Goal: Information Seeking & Learning: Check status

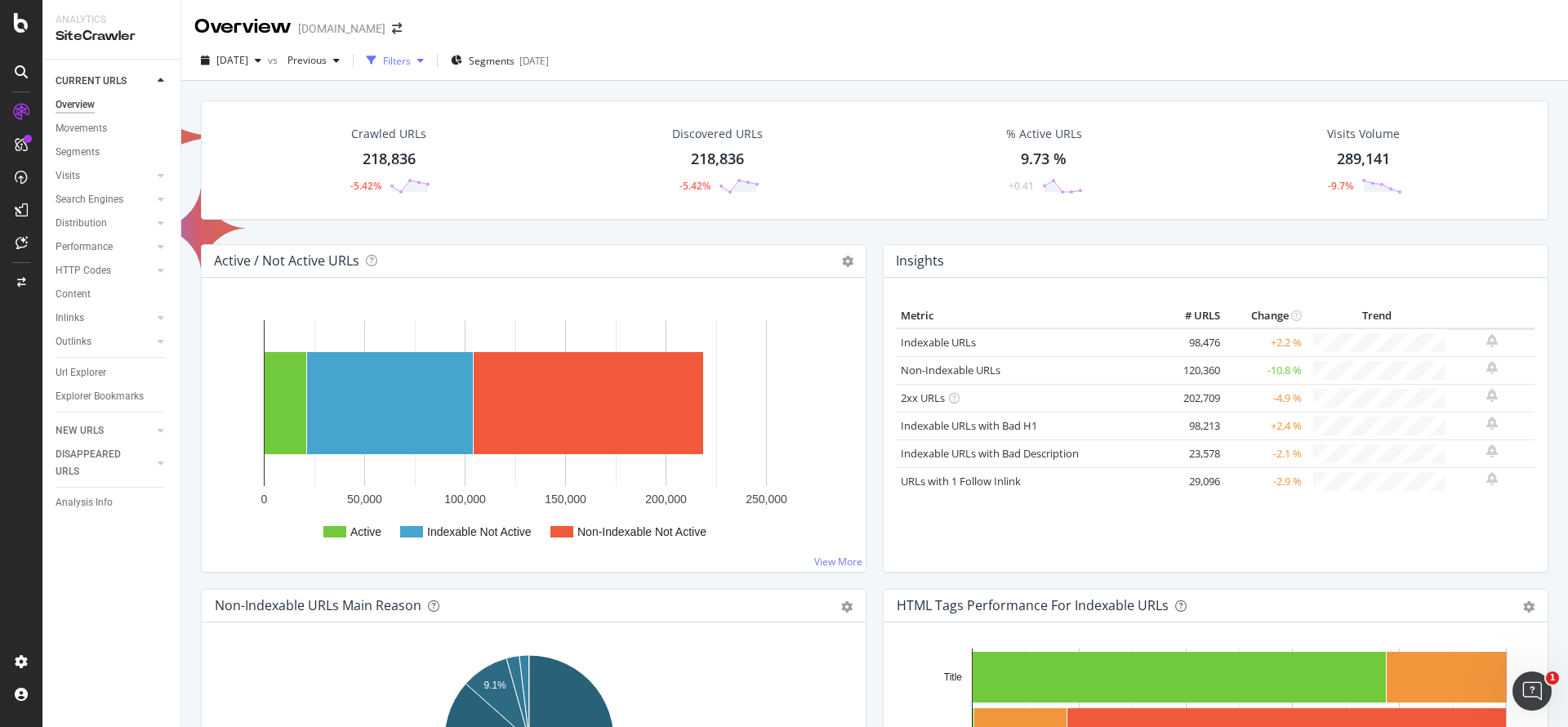
click at [430, 67] on div "Filters" at bounding box center [395, 60] width 71 height 25
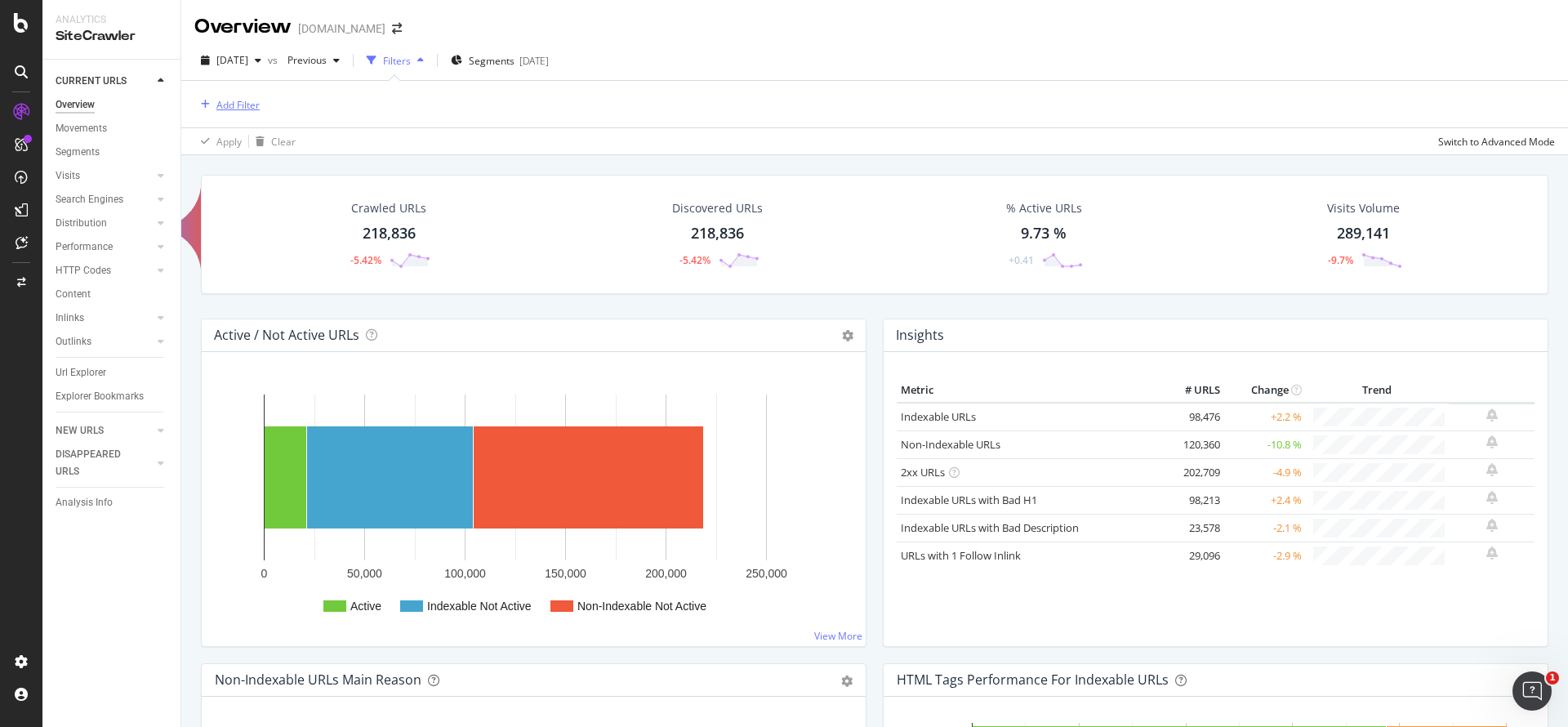
click at [234, 103] on div "Add Filter" at bounding box center [237, 105] width 43 height 14
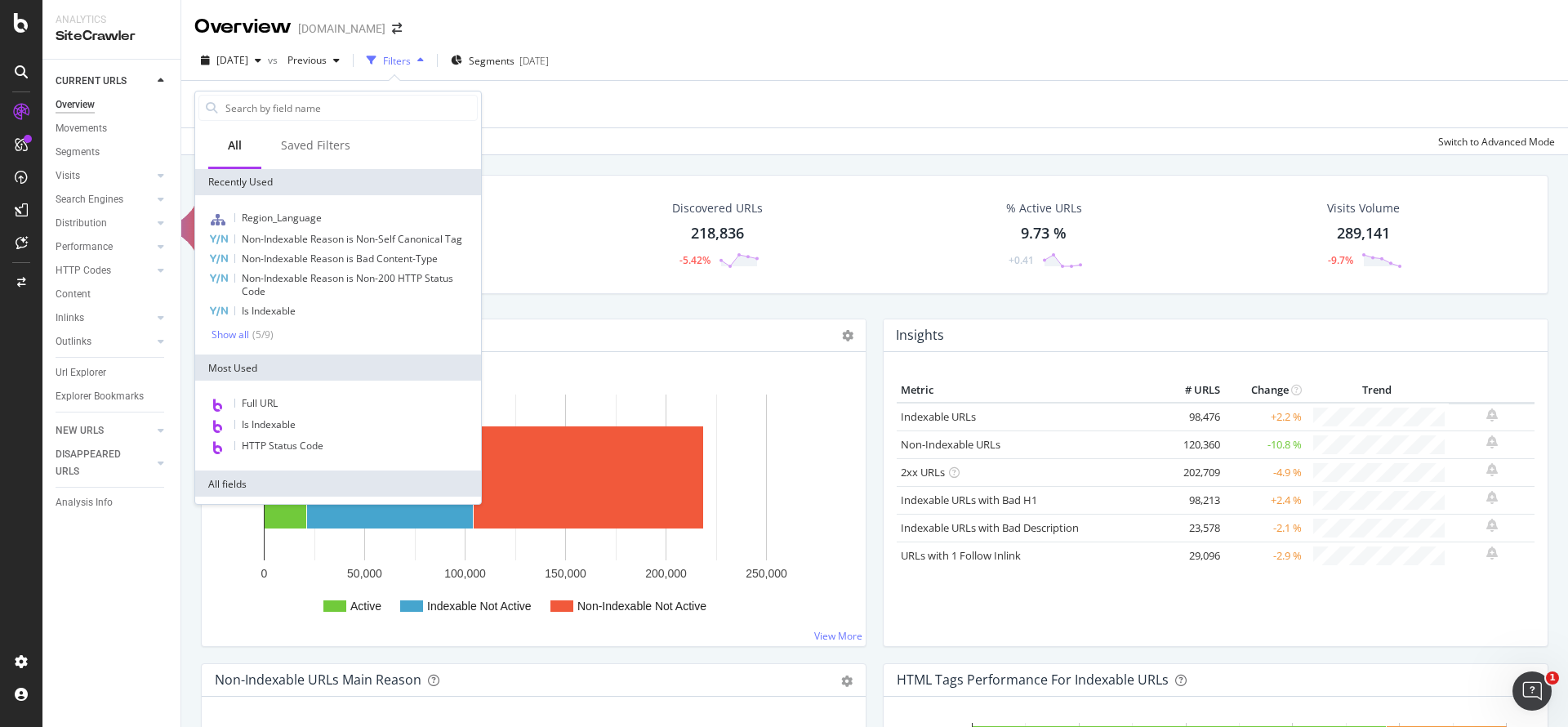
click at [636, 103] on div "Add Filter" at bounding box center [874, 104] width 1360 height 47
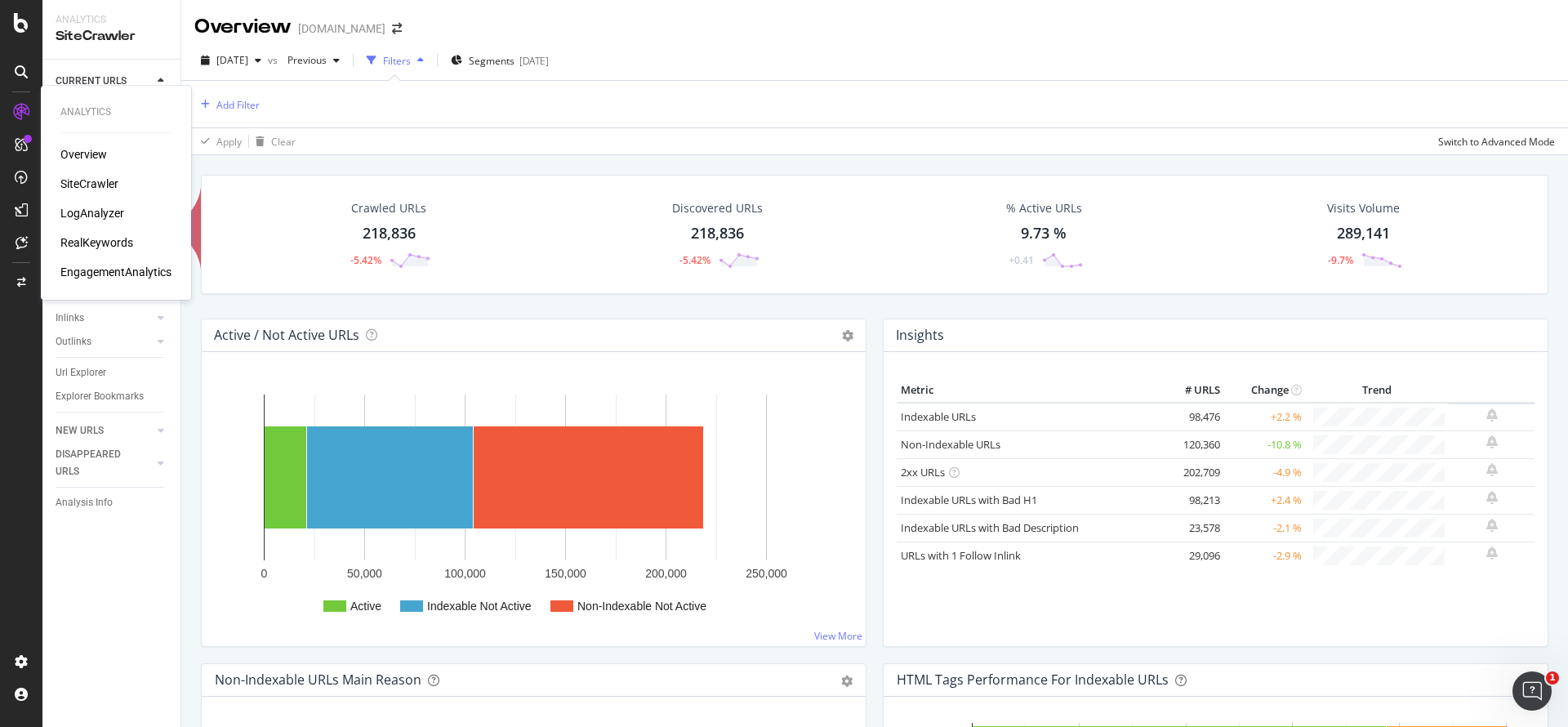
click at [87, 182] on div "SiteCrawler" at bounding box center [89, 183] width 58 height 16
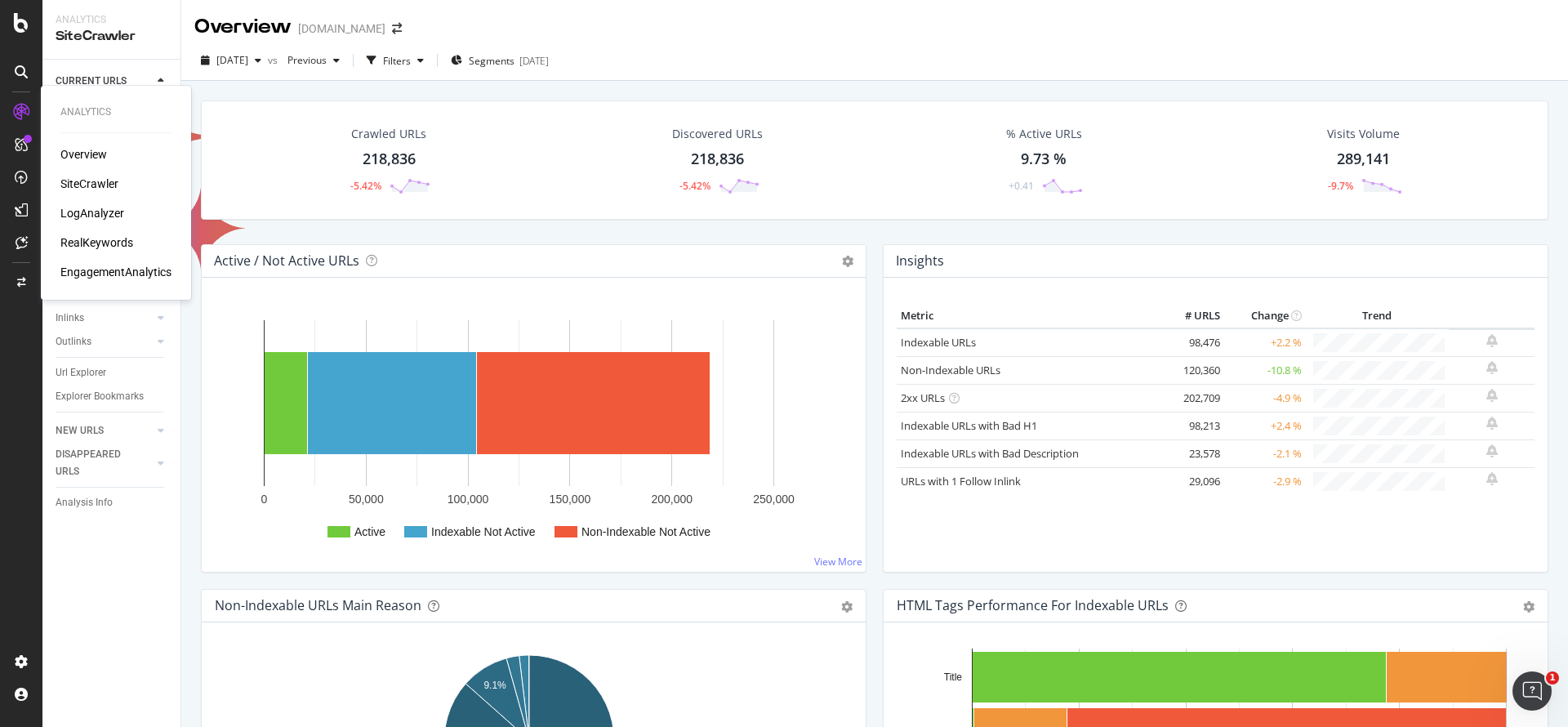
click at [90, 153] on div "Overview" at bounding box center [83, 154] width 47 height 16
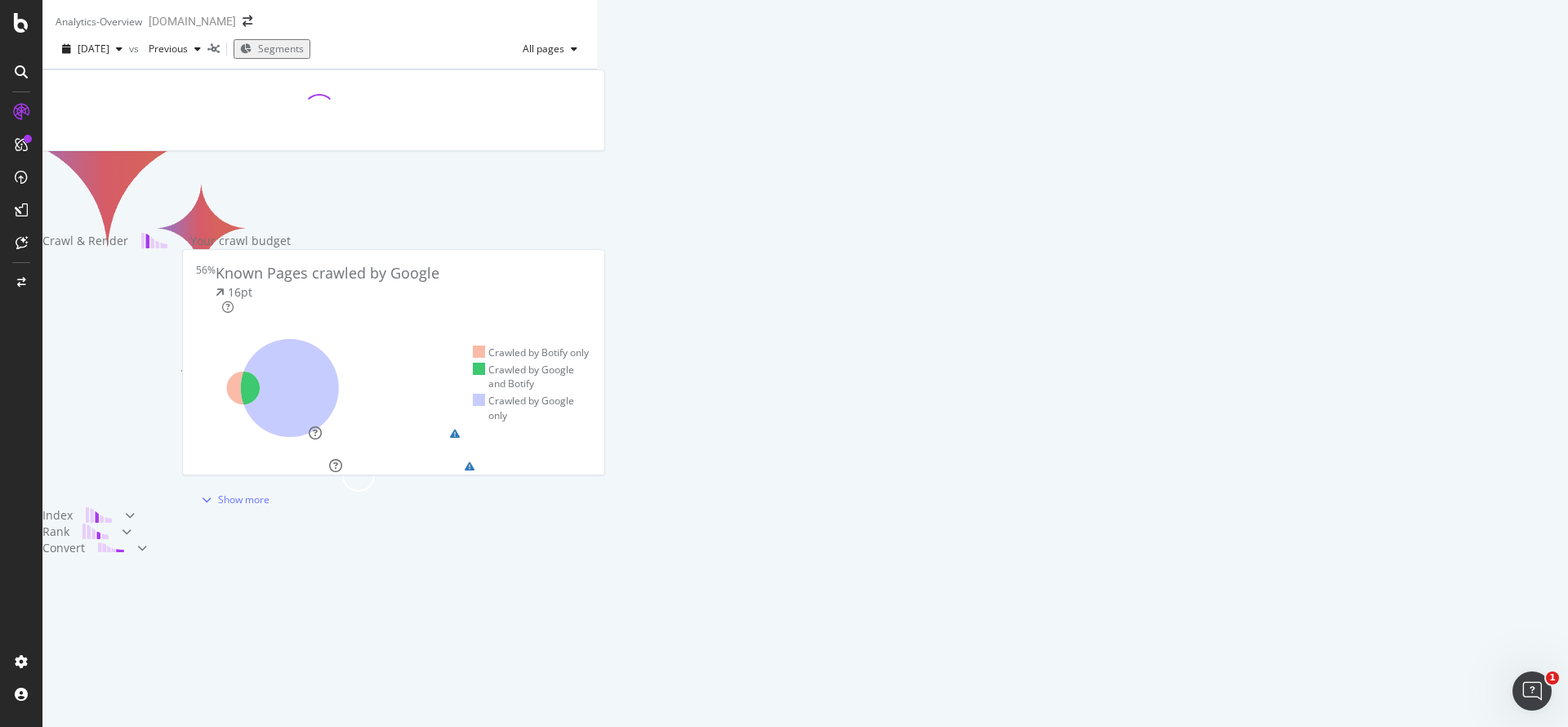
scroll to position [245, 0]
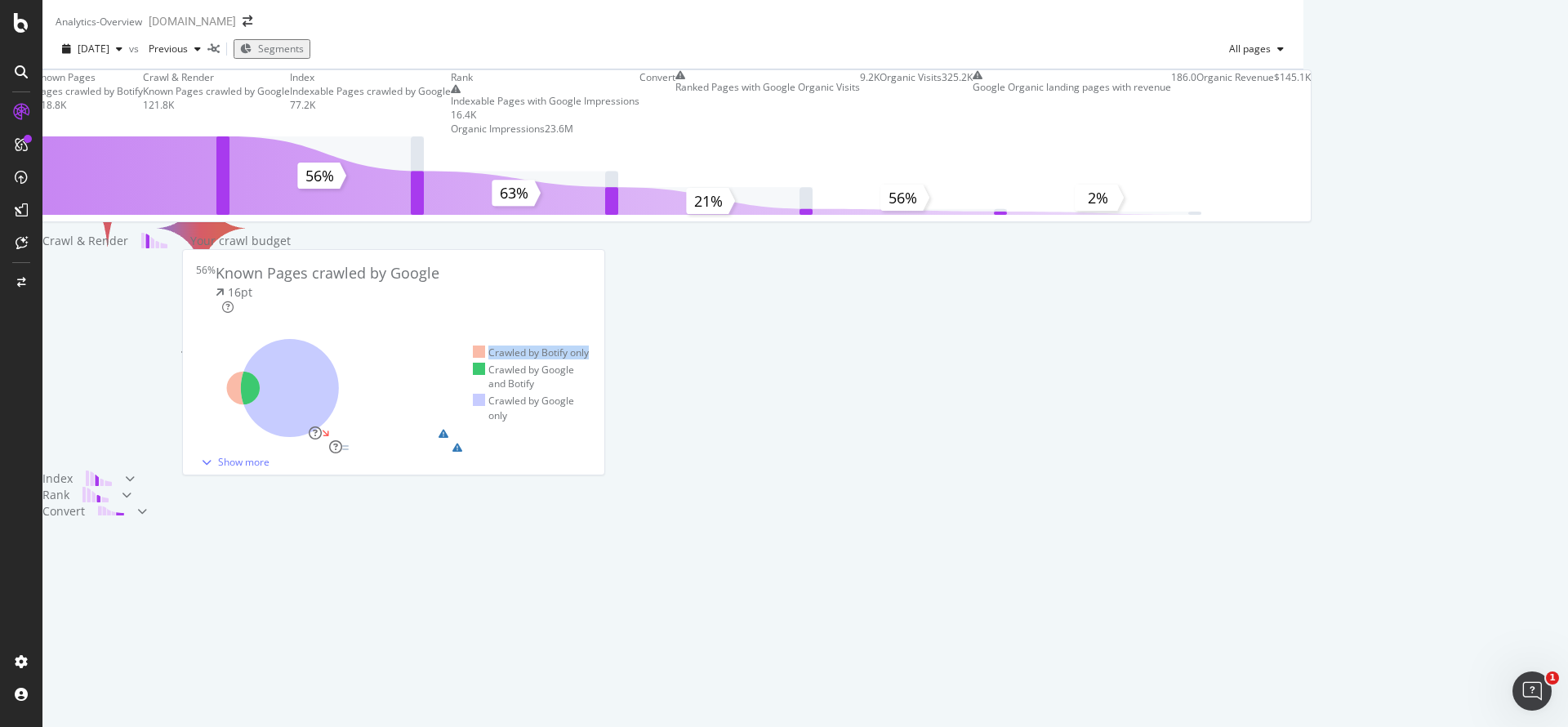
drag, startPoint x: 1034, startPoint y: 324, endPoint x: 1160, endPoint y: 328, distance: 126.1
click at [591, 328] on ul "Crawled by Botify only Crawled by Google and Botify Crawled by Google only" at bounding box center [532, 384] width 118 height 139
click at [123, 54] on icon "button" at bounding box center [119, 49] width 7 height 10
click at [574, 30] on div "Analytics - Overview [DOMAIN_NAME]" at bounding box center [673, 14] width 1261 height 30
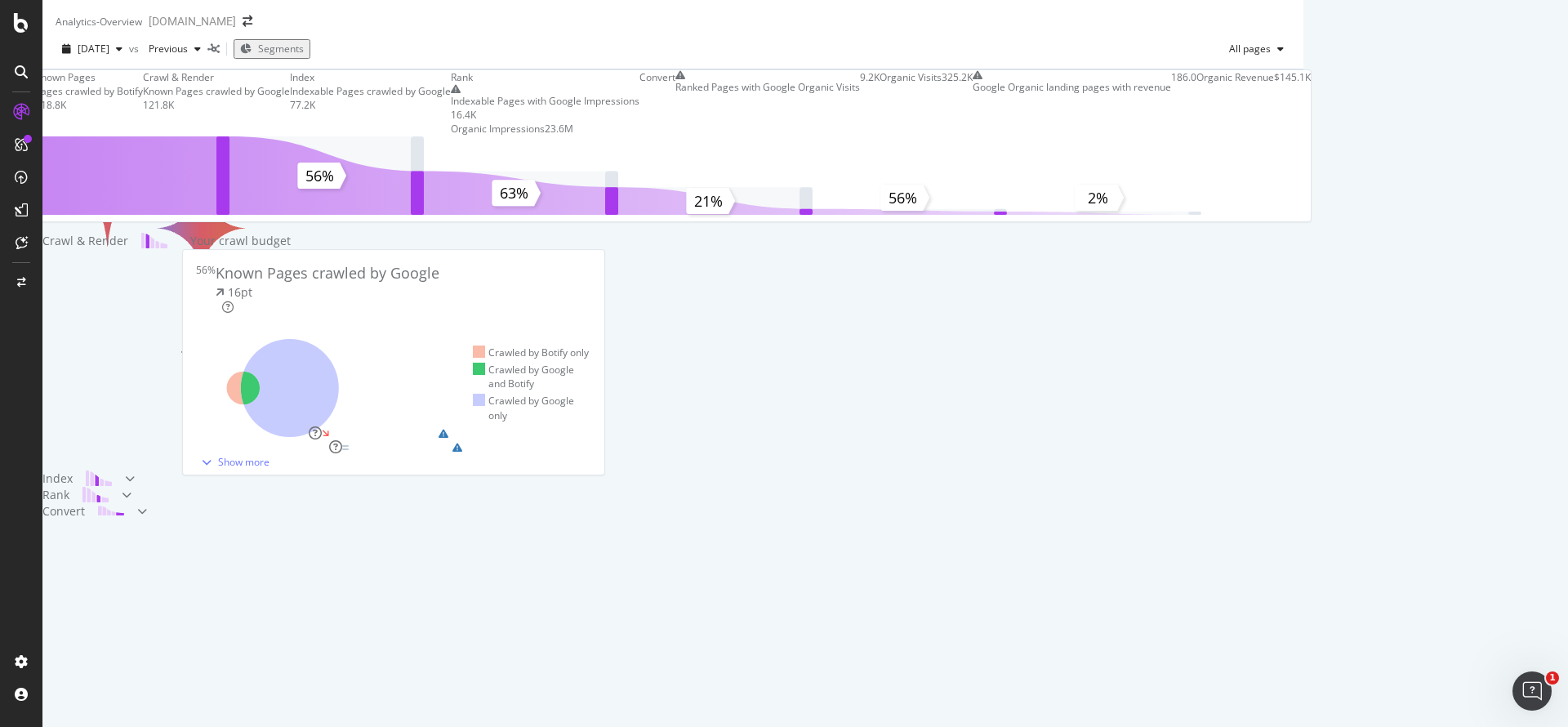
click at [142, 19] on div "Analytics - Overview" at bounding box center [99, 21] width 87 height 14
click at [20, 70] on icon at bounding box center [20, 72] width 13 height 13
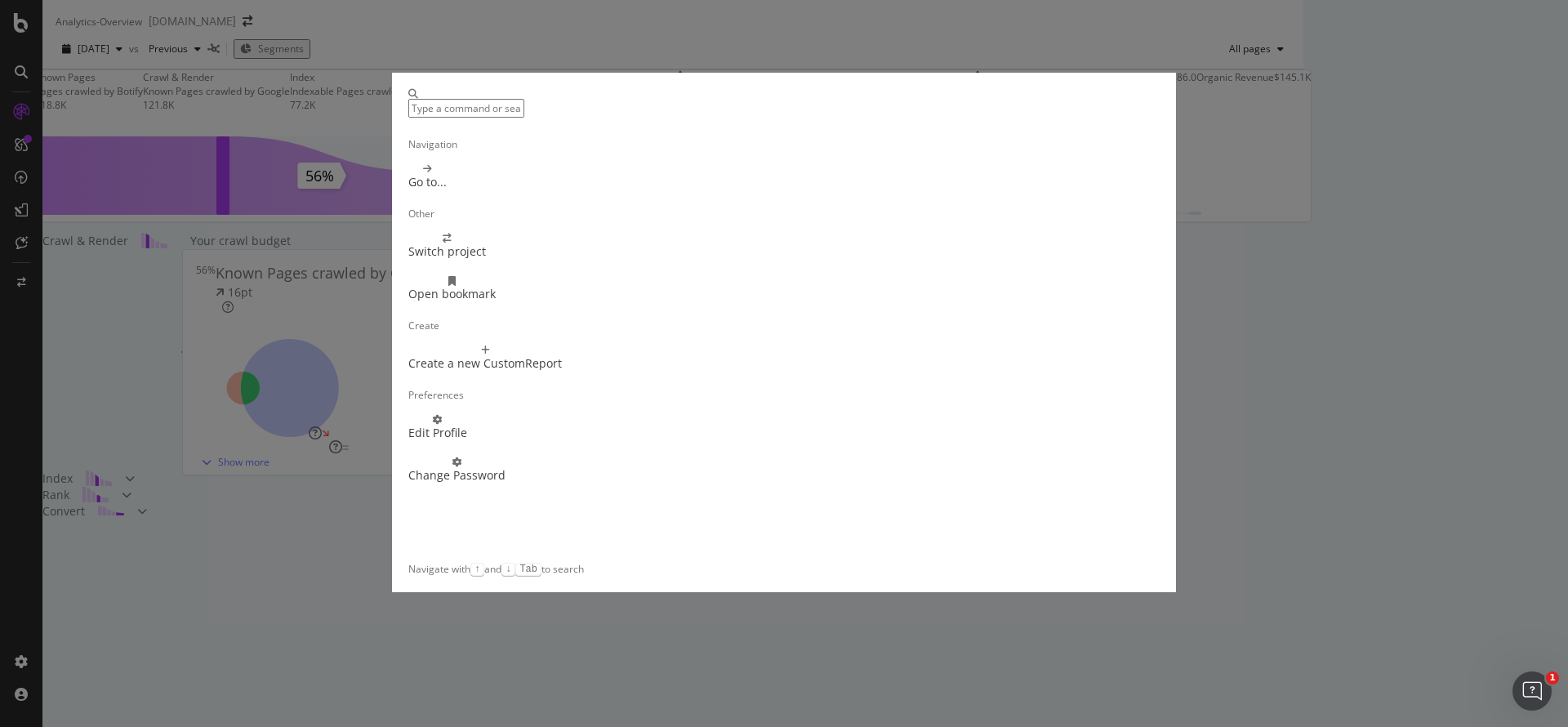
click at [27, 29] on div "Navigation Go to... Other Switch project Open bookmark Create Create a new Cust…" at bounding box center [784, 364] width 1568 height 727
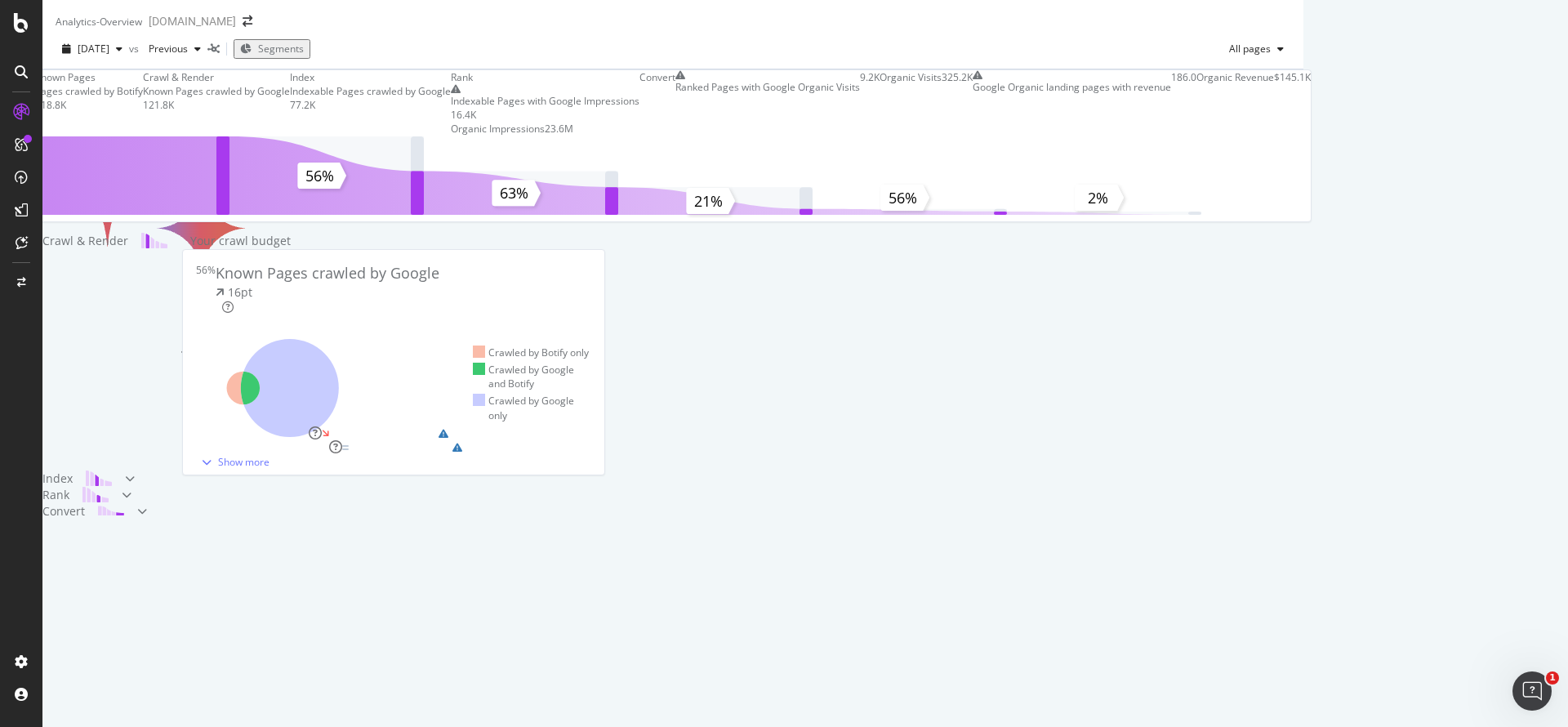
click at [24, 22] on icon at bounding box center [20, 22] width 14 height 20
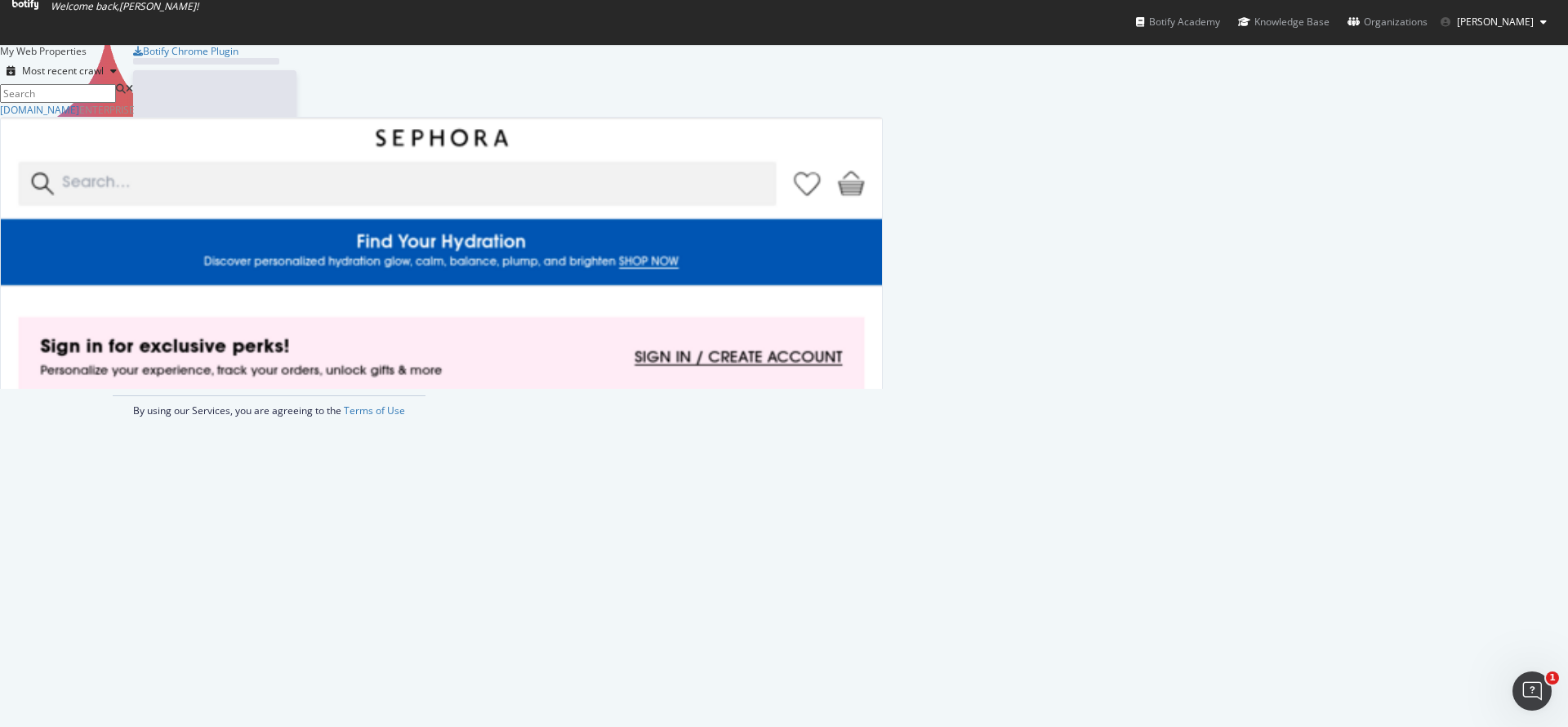
scroll to position [708, 1531]
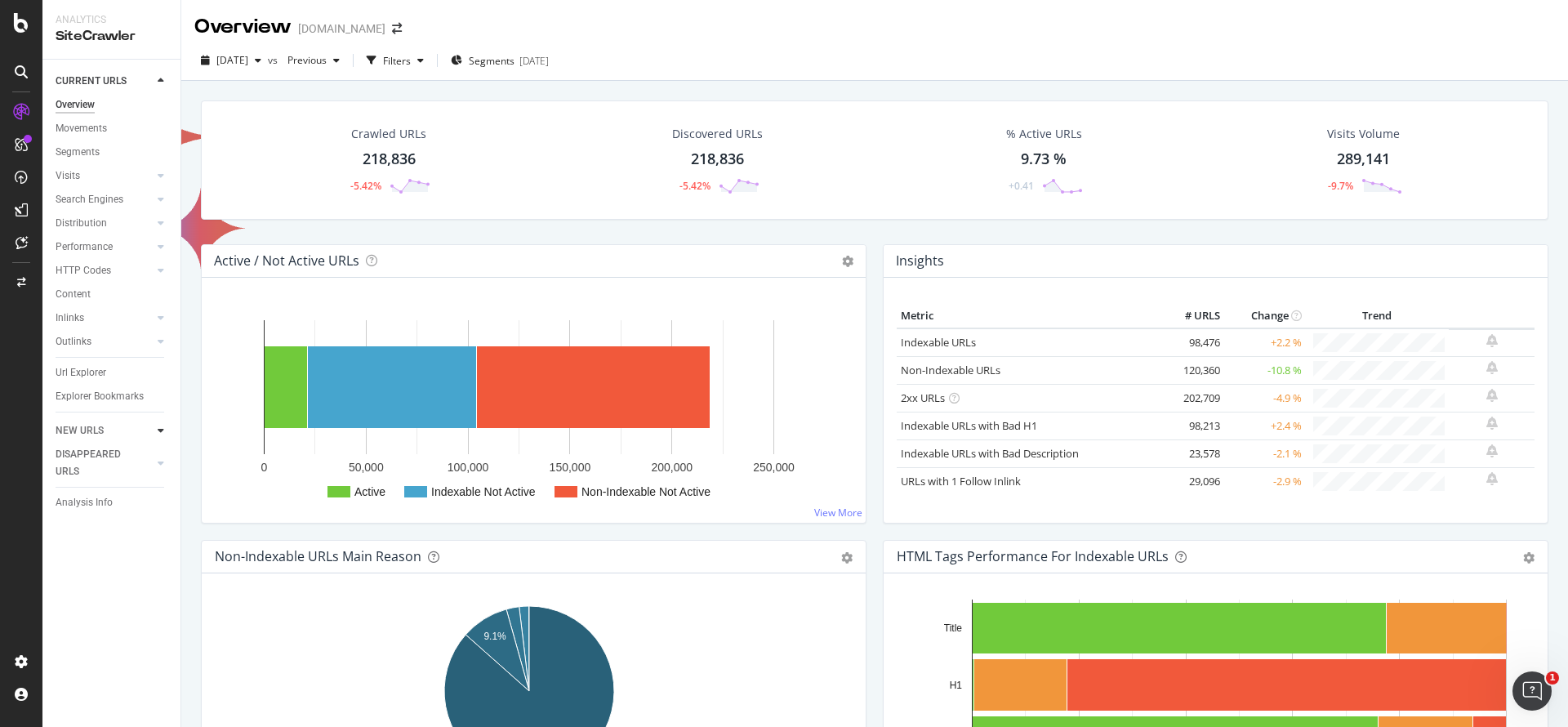
click at [162, 432] on icon at bounding box center [161, 431] width 7 height 10
click at [143, 438] on div at bounding box center [145, 439] width 14 height 16
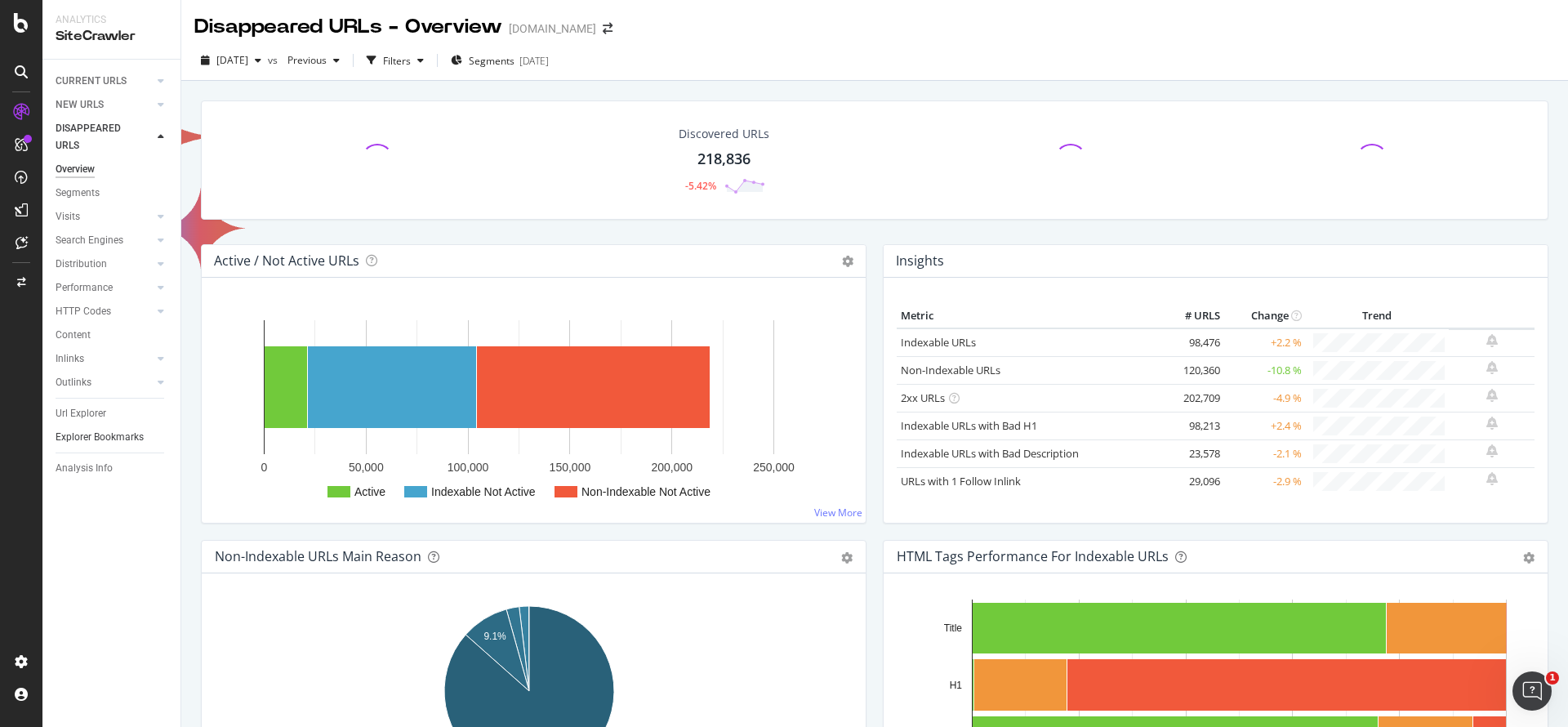
click at [158, 438] on div at bounding box center [161, 437] width 16 height 16
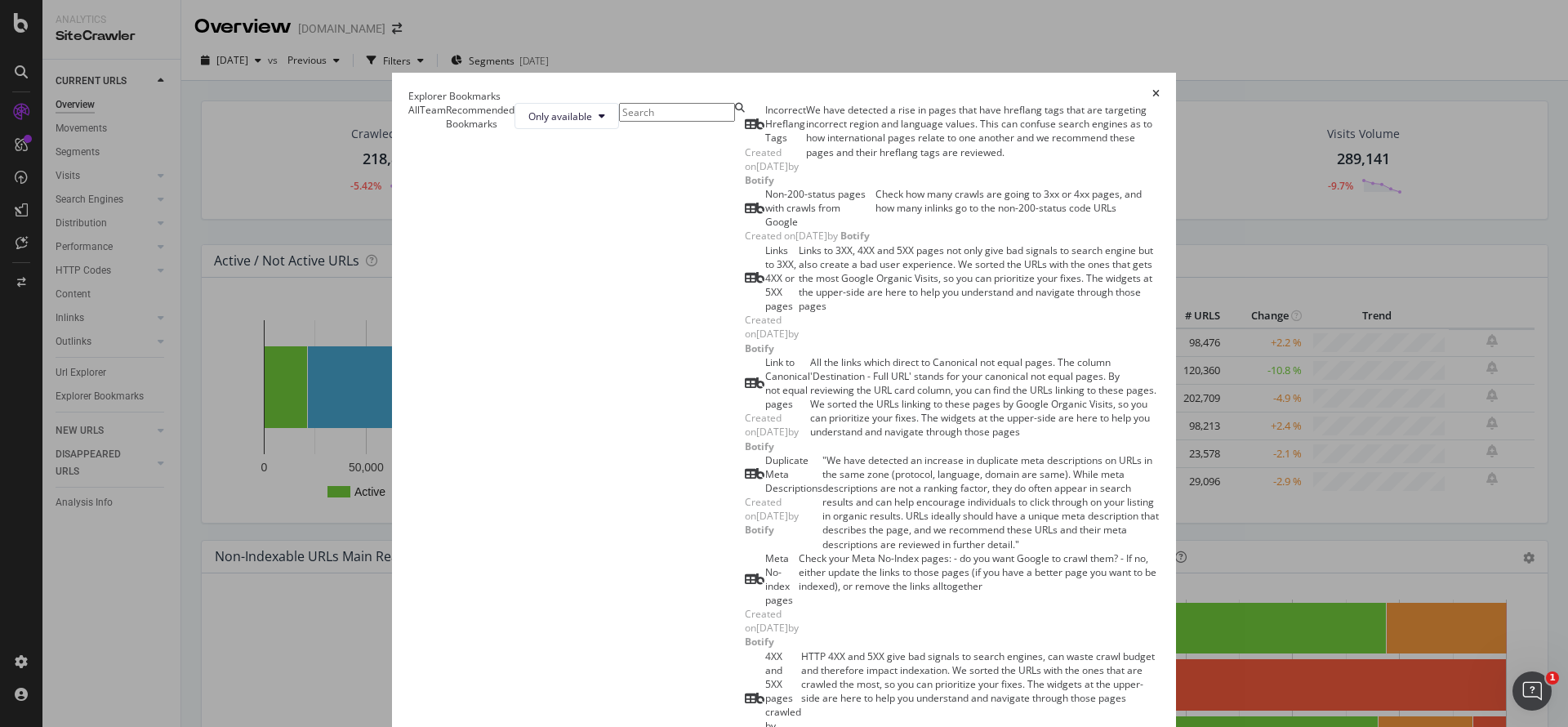
click at [1160, 89] on div "Explorer Bookmarks" at bounding box center [784, 96] width 751 height 14
click at [1160, 89] on icon "times" at bounding box center [1156, 96] width 8 height 14
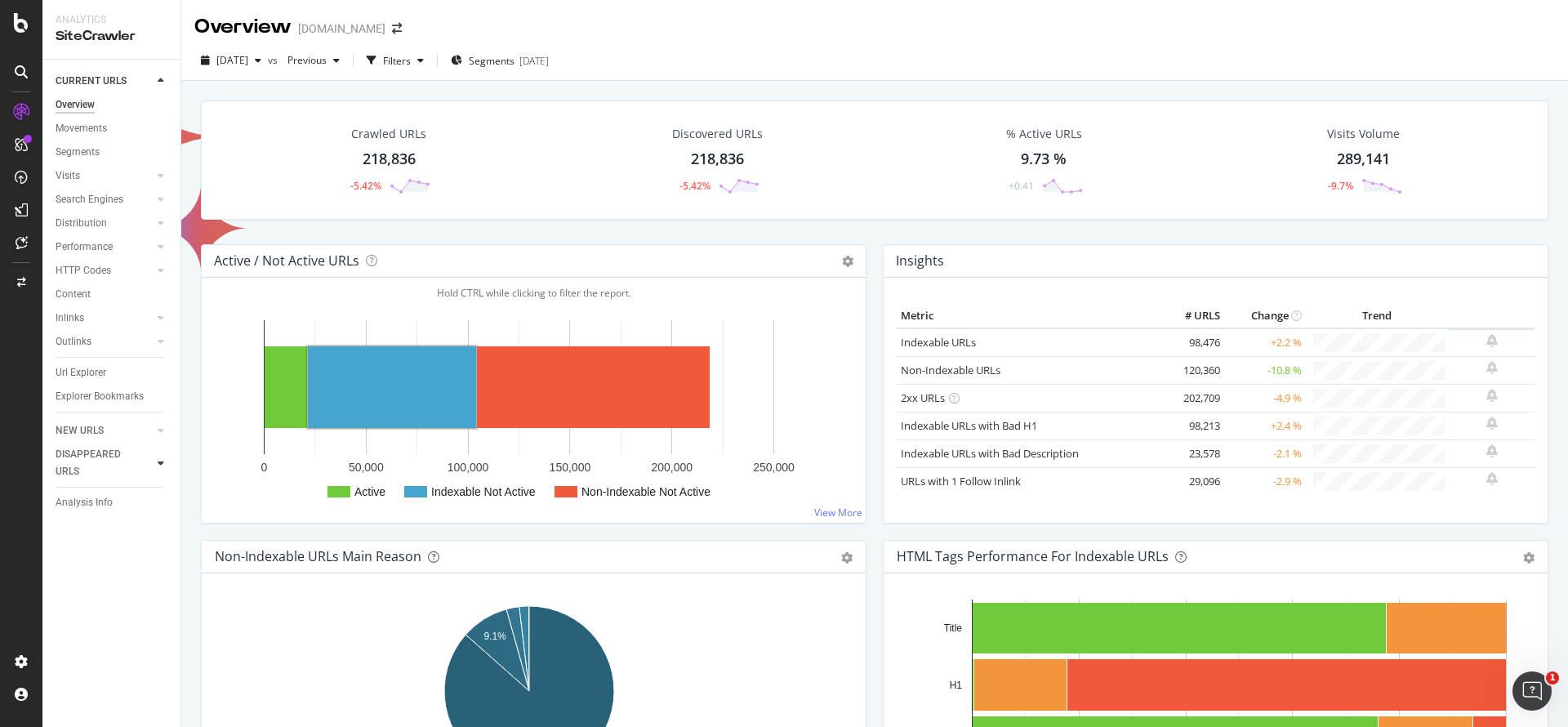
click at [156, 460] on div at bounding box center [161, 463] width 16 height 16
click at [77, 143] on div "DISAPPEARED URLS" at bounding box center [96, 137] width 83 height 34
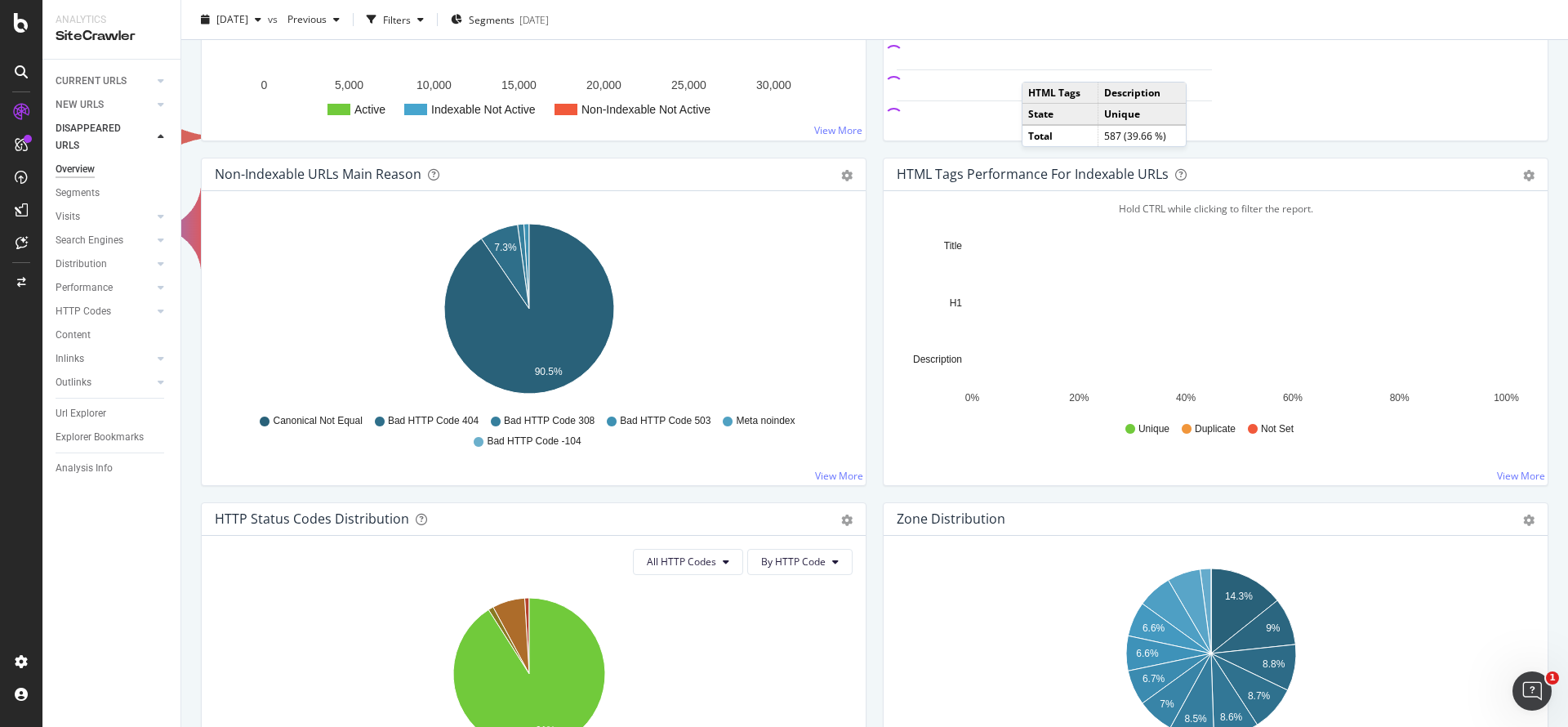
scroll to position [1, 0]
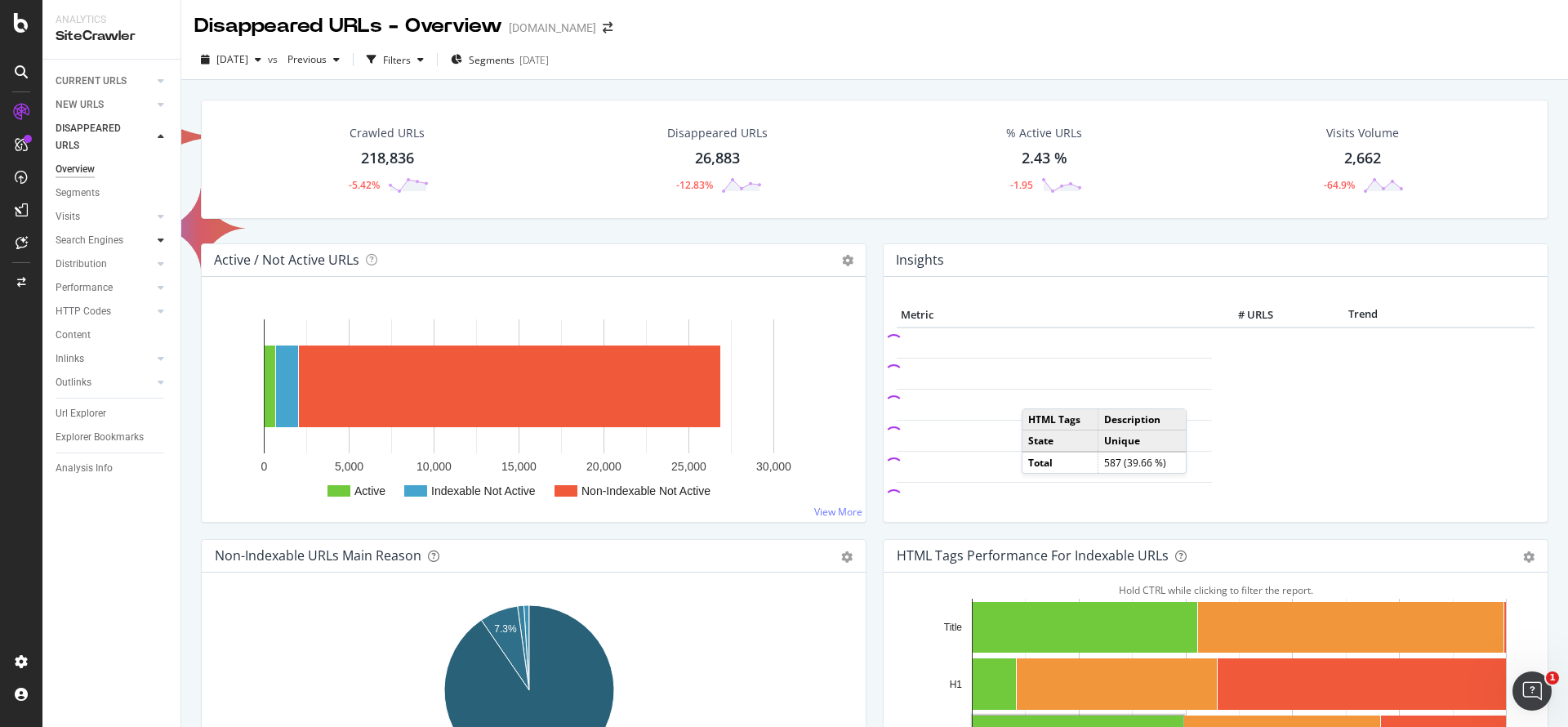
click at [154, 234] on div at bounding box center [161, 240] width 16 height 16
click at [163, 218] on icon at bounding box center [161, 217] width 7 height 10
click at [88, 238] on div "Analysis" at bounding box center [82, 241] width 37 height 17
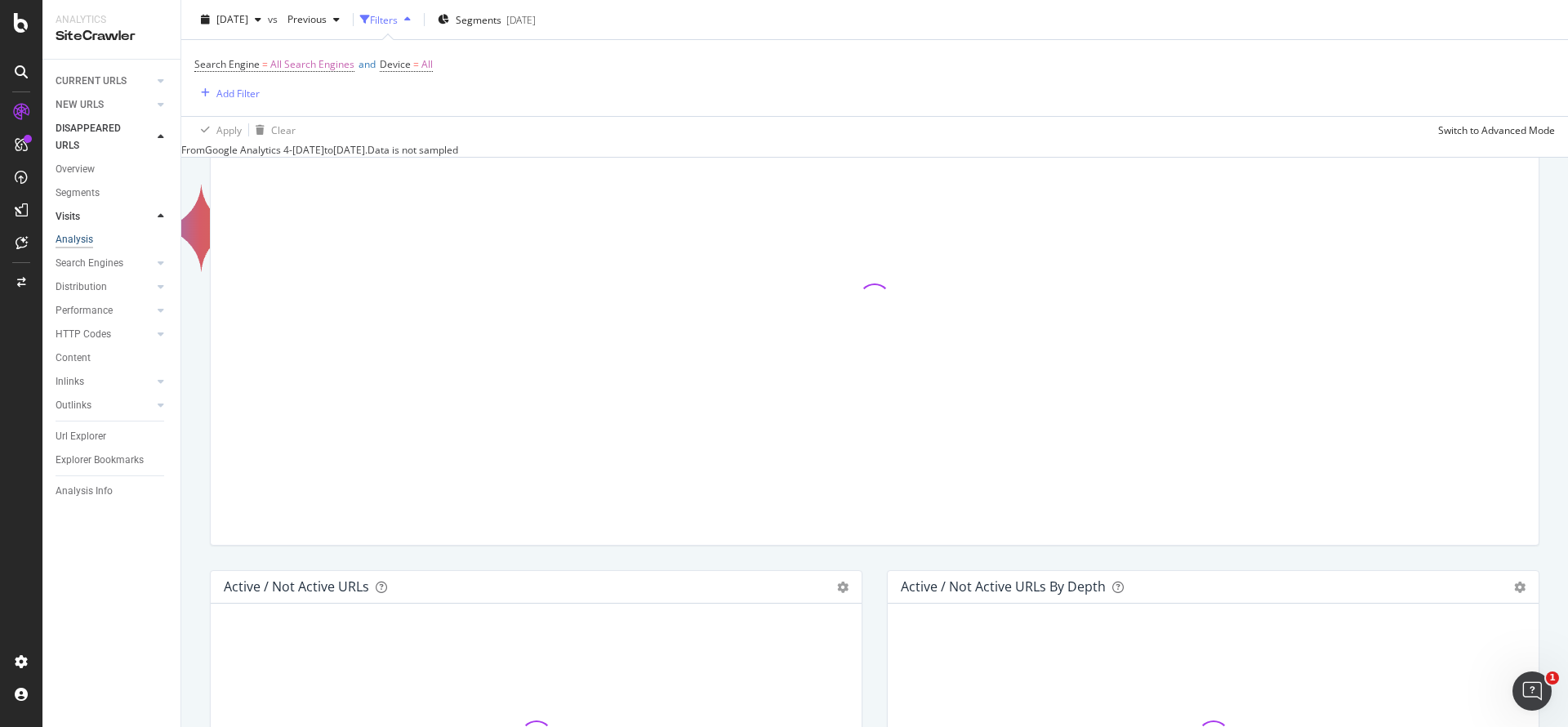
scroll to position [368, 0]
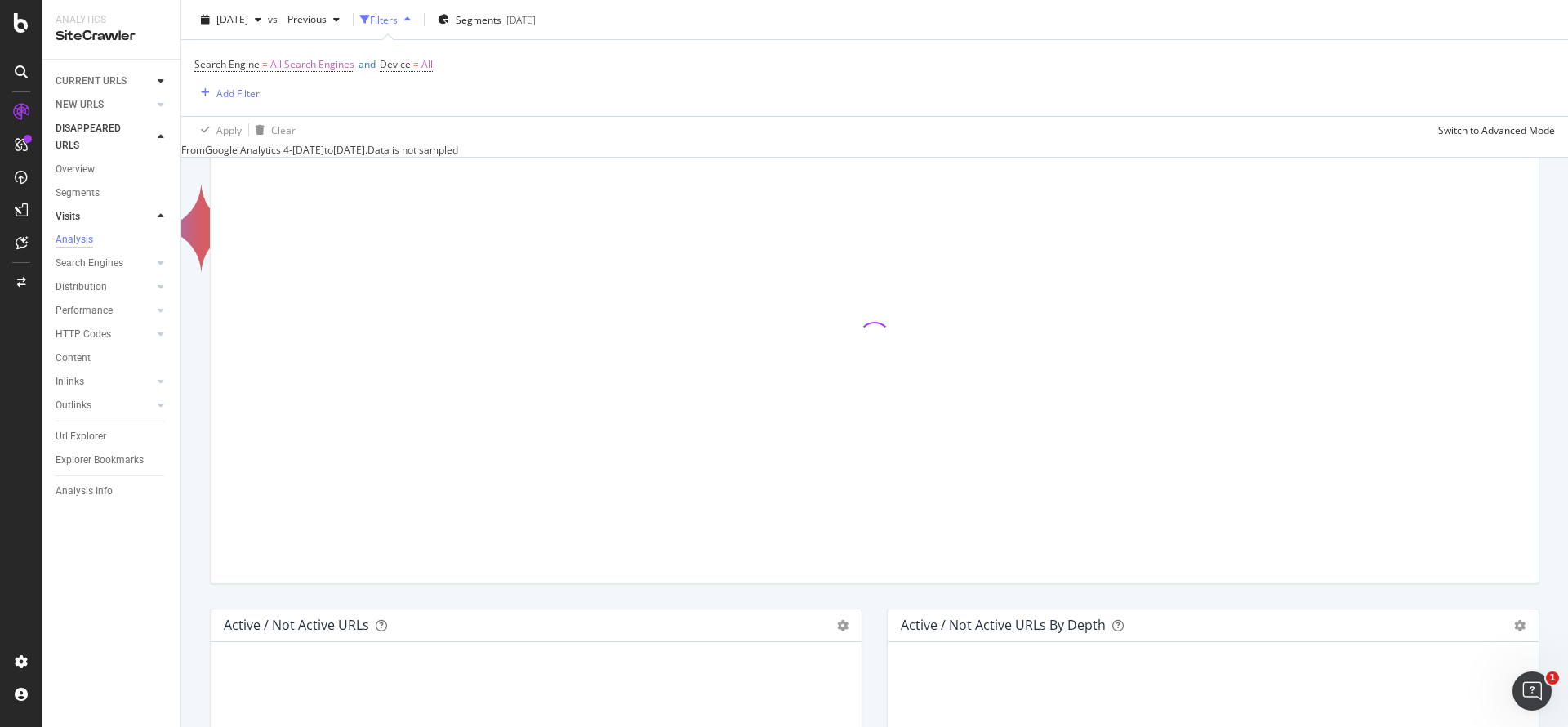
click at [163, 80] on icon at bounding box center [161, 81] width 7 height 10
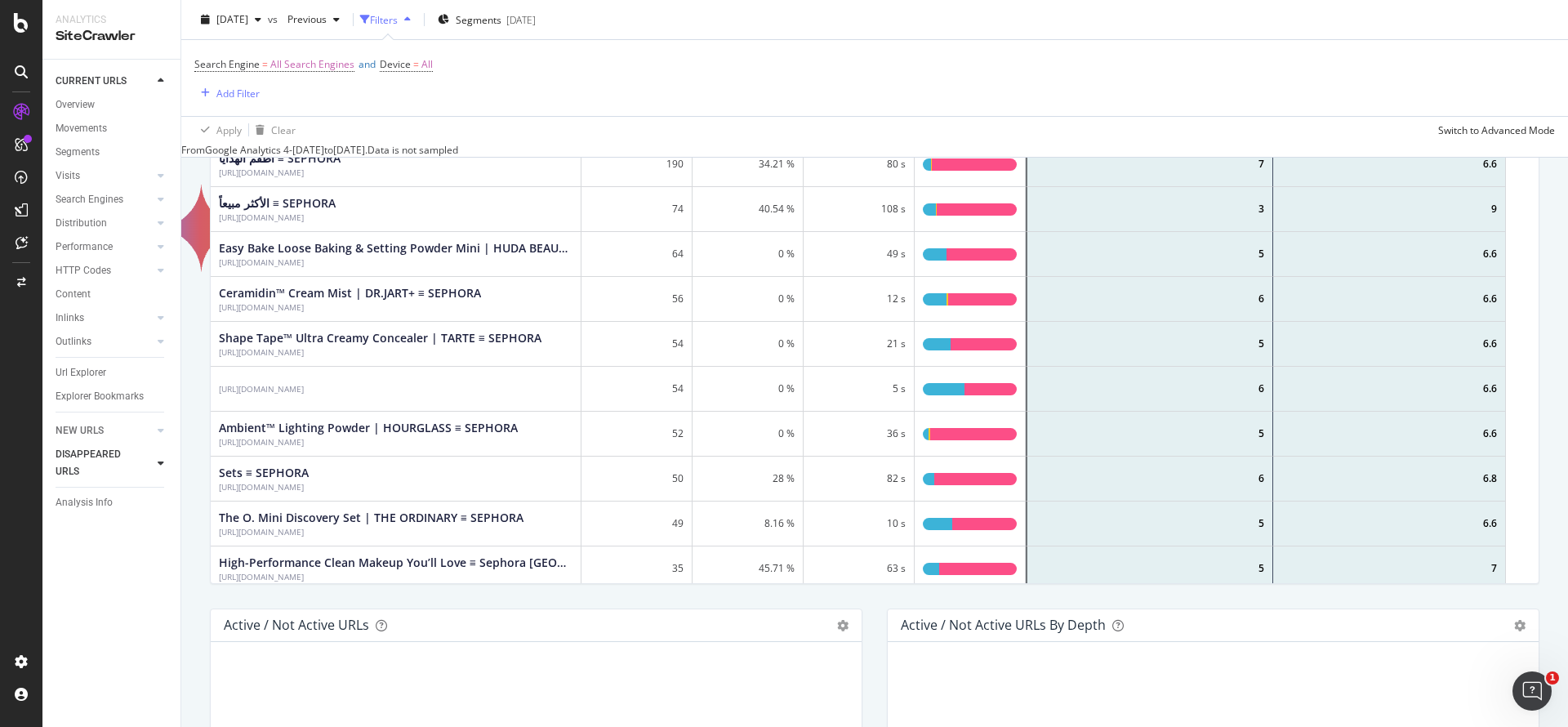
click at [158, 83] on icon at bounding box center [161, 81] width 7 height 10
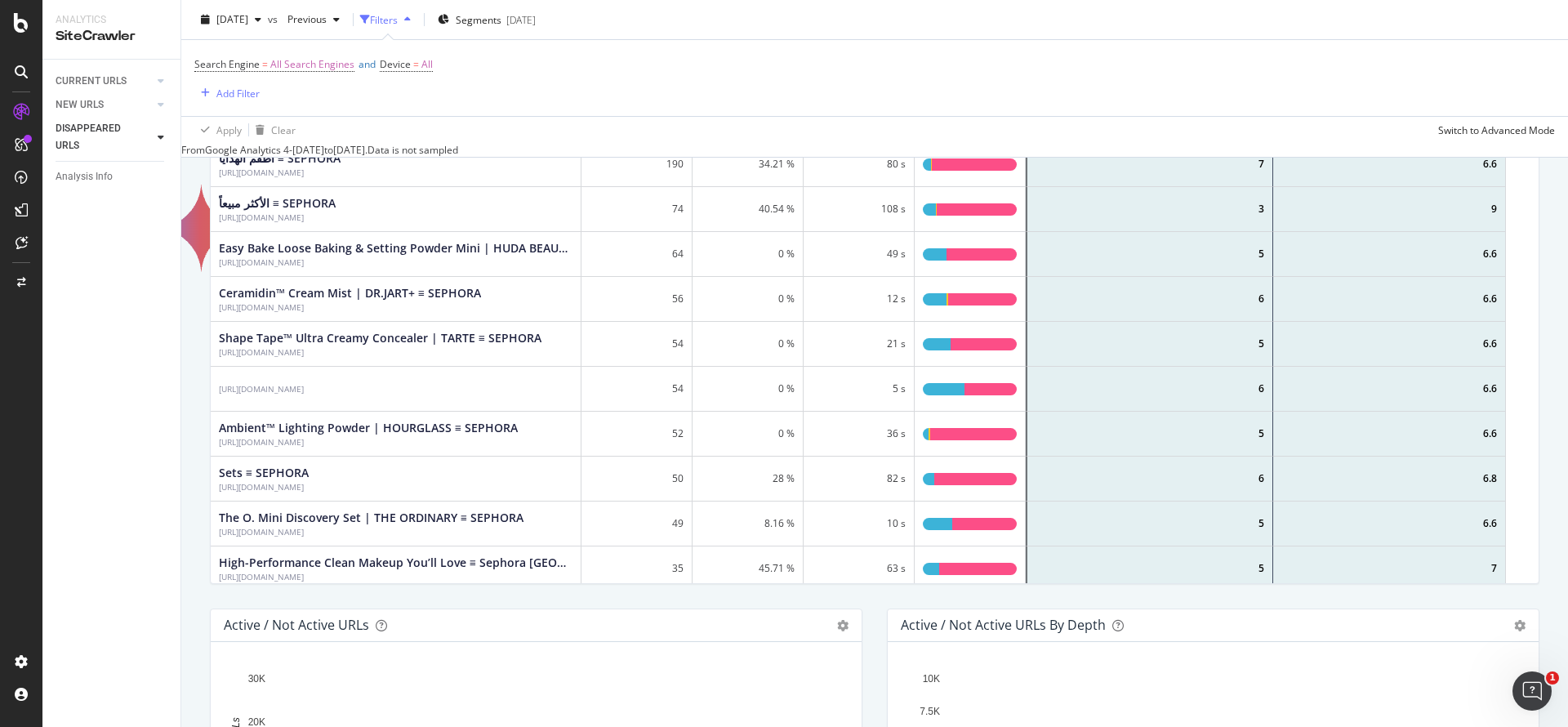
click at [164, 134] on div at bounding box center [161, 137] width 16 height 16
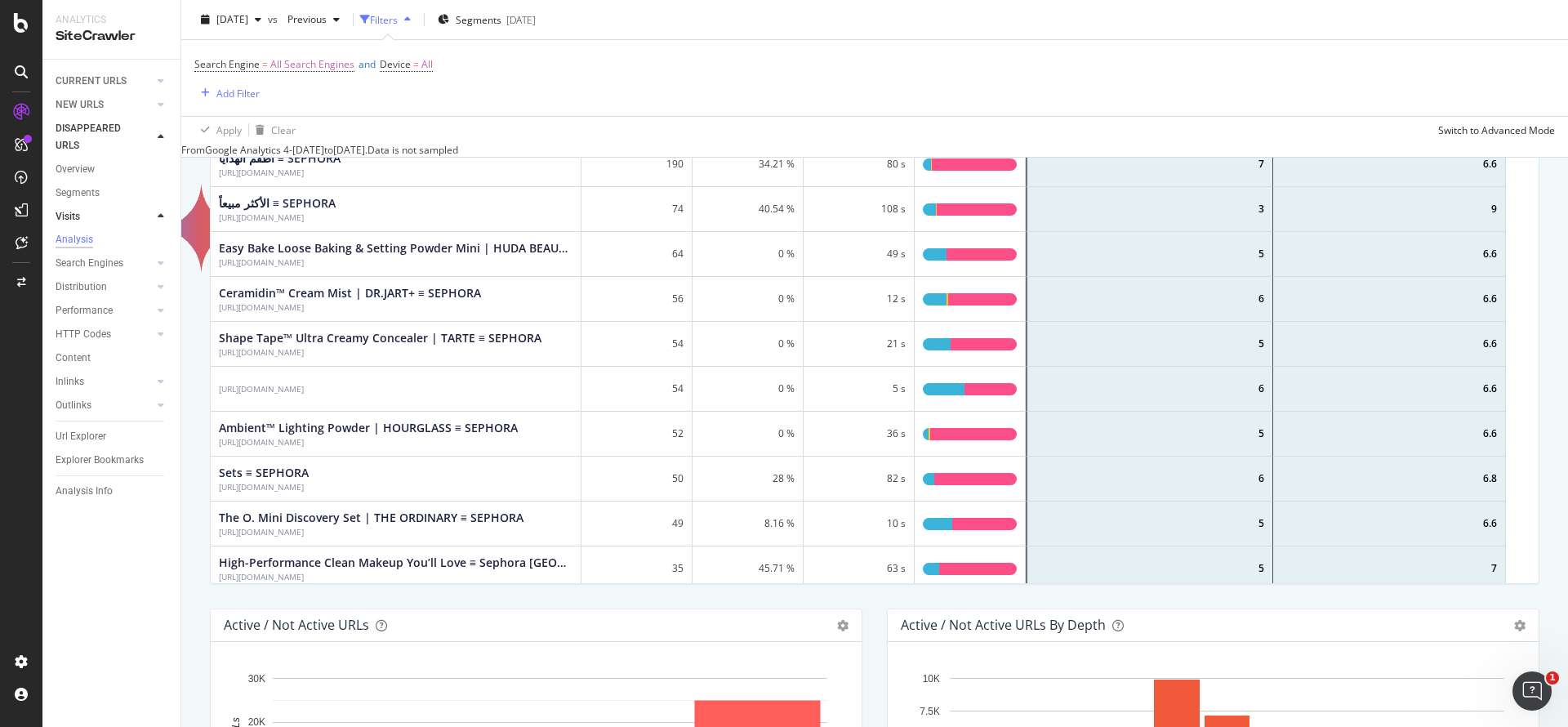
drag, startPoint x: 399, startPoint y: 301, endPoint x: 1121, endPoint y: 37, distance: 768.8
click at [1121, 37] on div "[DATE] vs Previous Filters Segments [DATE]" at bounding box center [875, 23] width 1387 height 32
click at [427, 296] on div "Ceramidin™ Cream Mist | DR.JART+ ≡ SEPHORA" at bounding box center [350, 292] width 262 height 16
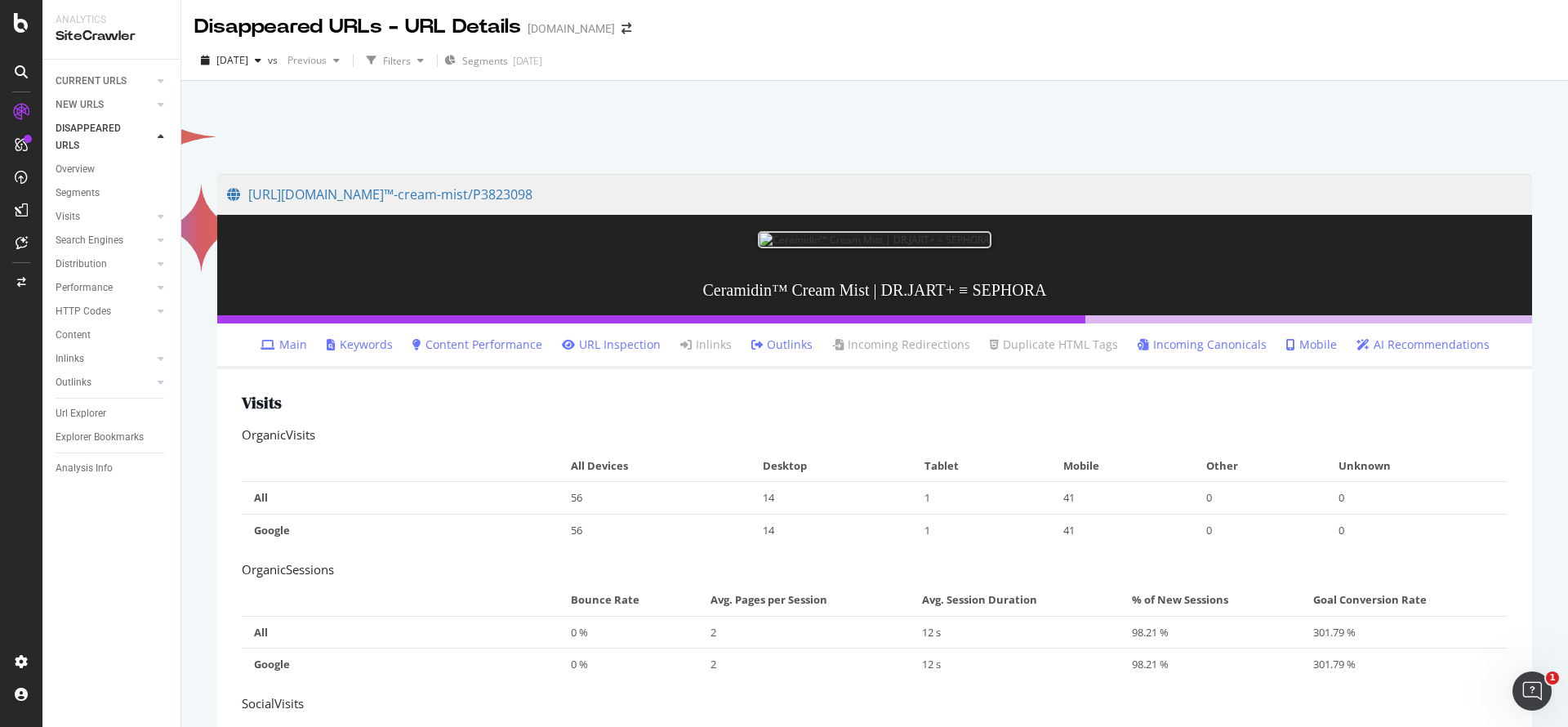
drag, startPoint x: 316, startPoint y: 199, endPoint x: 746, endPoint y: 169, distance: 431.0
click at [844, 121] on div at bounding box center [875, 123] width 1348 height 70
click at [337, 141] on div at bounding box center [875, 123] width 1348 height 70
click at [159, 133] on icon at bounding box center [161, 138] width 7 height 10
click at [162, 135] on icon at bounding box center [161, 138] width 7 height 10
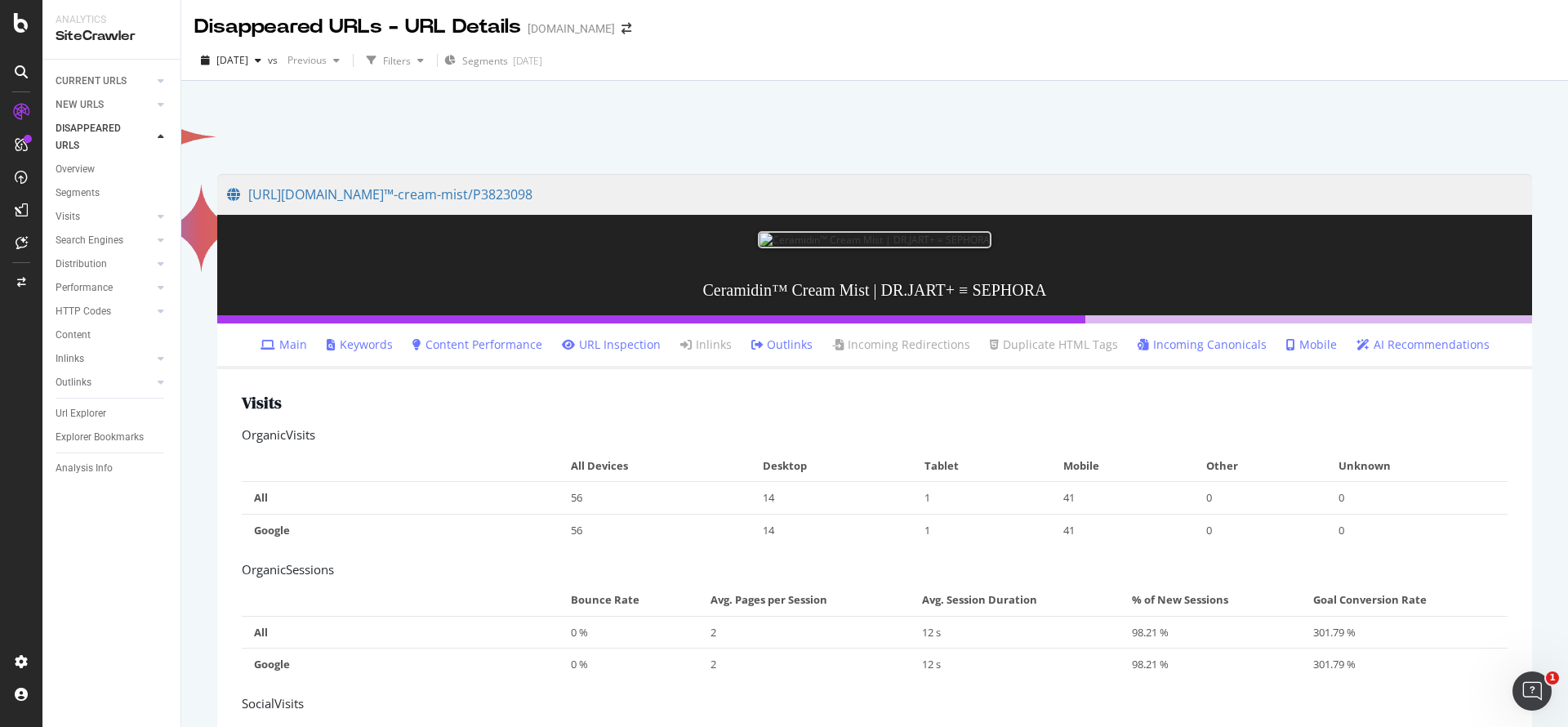
click at [160, 134] on icon at bounding box center [161, 138] width 7 height 10
click at [139, 309] on div at bounding box center [144, 311] width 16 height 16
click at [156, 313] on div at bounding box center [161, 311] width 16 height 16
click at [156, 312] on div at bounding box center [161, 311] width 16 height 16
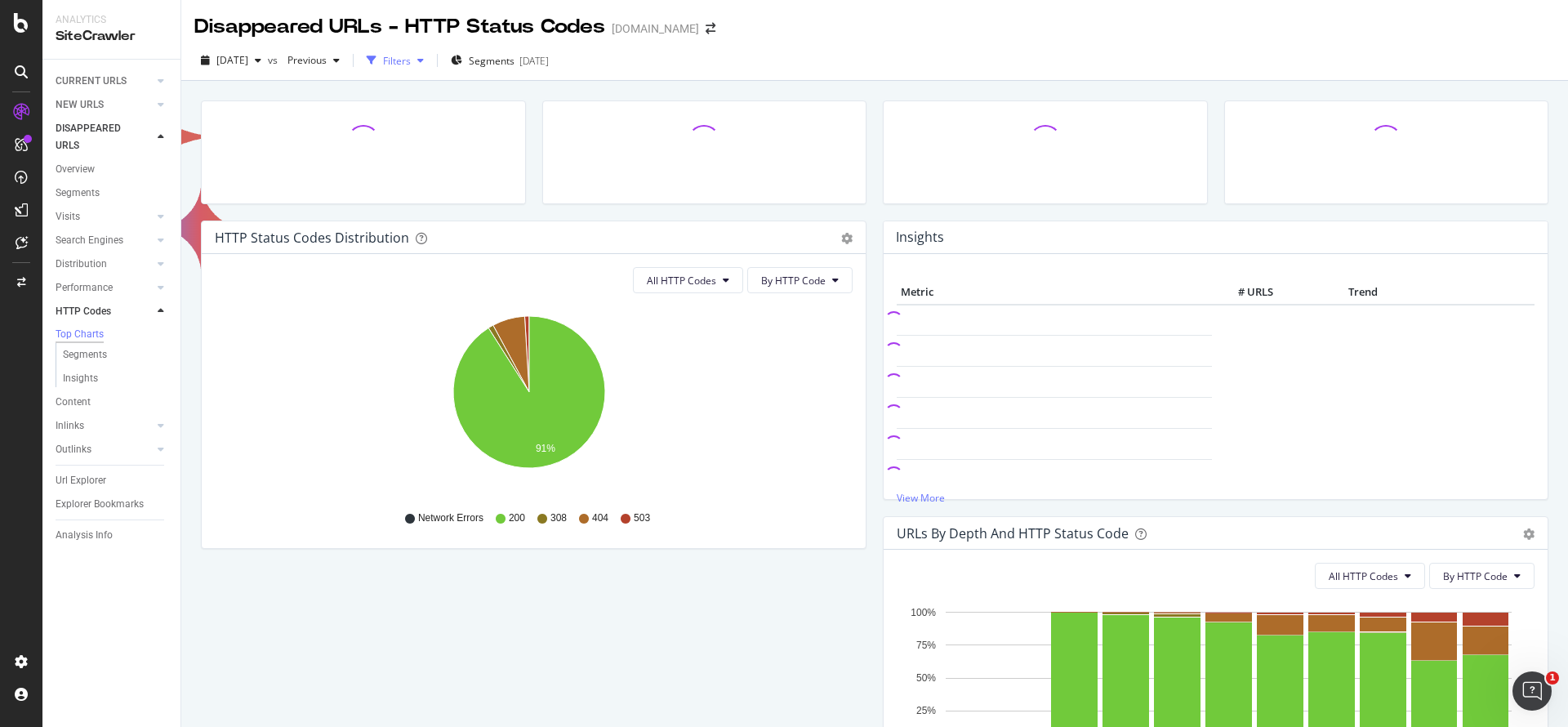
click at [411, 62] on div "Filters" at bounding box center [396, 60] width 28 height 14
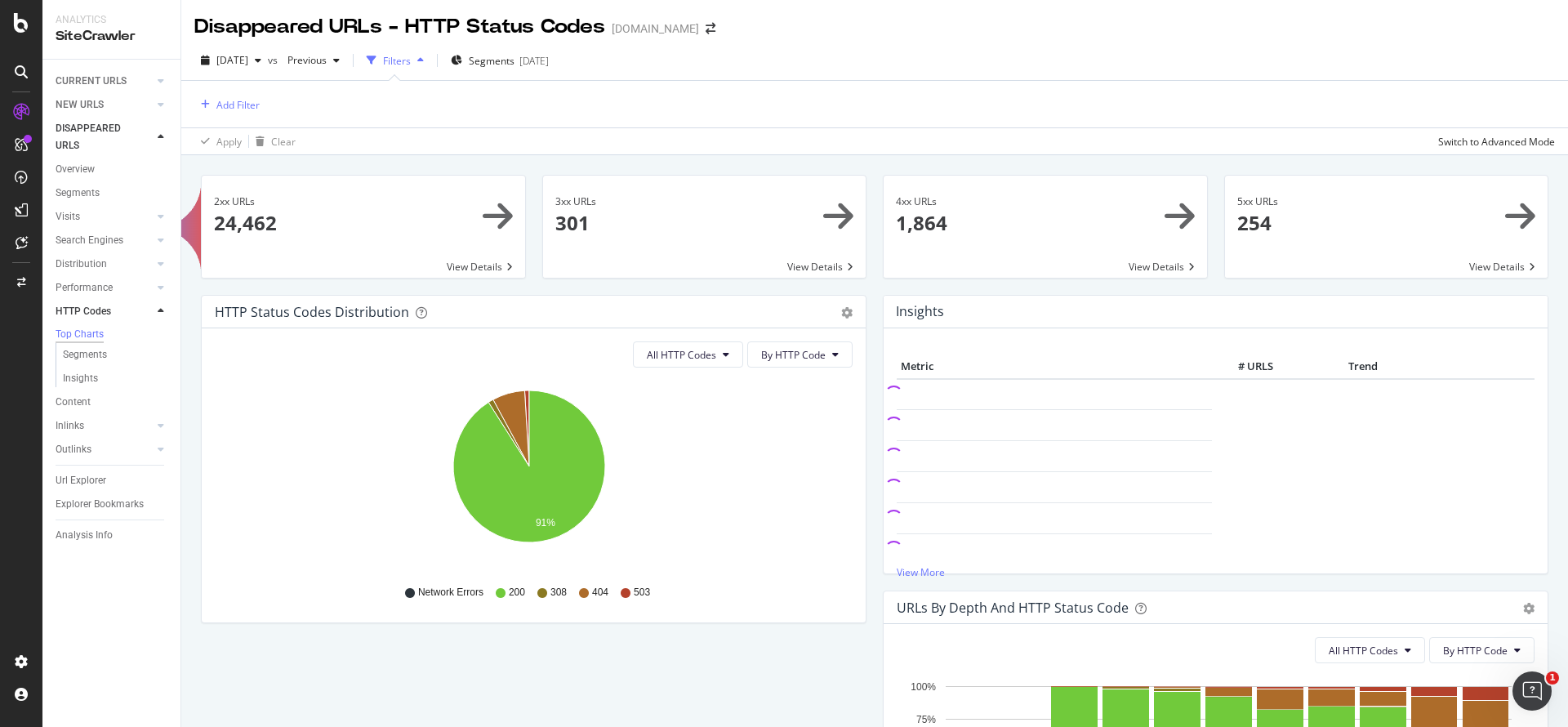
click at [424, 62] on icon "button" at bounding box center [421, 60] width 7 height 10
